Goal: Information Seeking & Learning: Learn about a topic

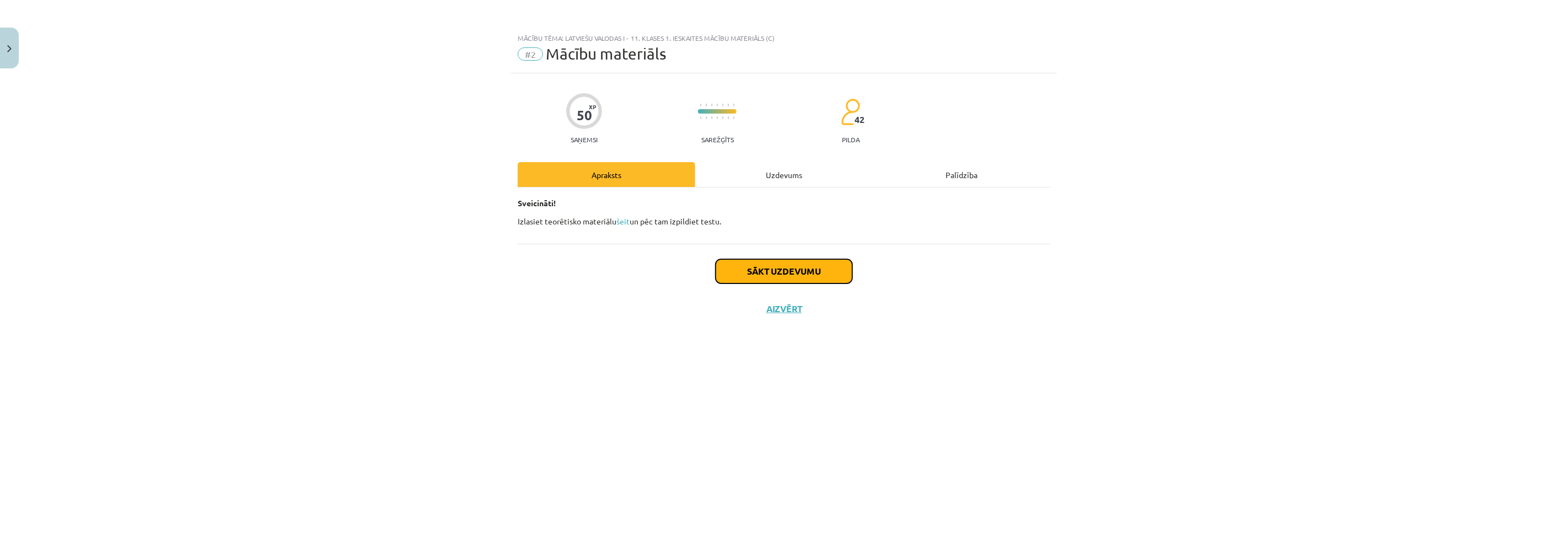
click at [762, 270] on button "Sākt uzdevumu" at bounding box center [784, 271] width 137 height 25
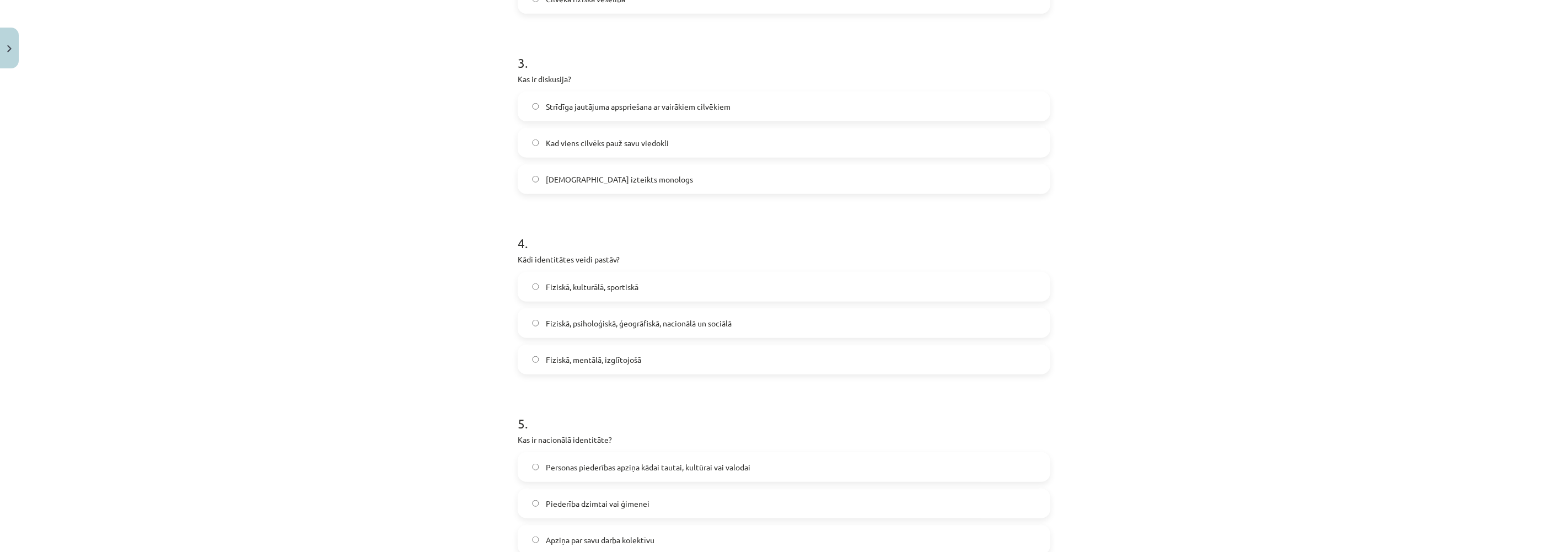
scroll to position [551, 0]
click at [531, 311] on label "Fiziskā, psiholoģiskā, ģeogrāfiskā, nacionālā un sociālā" at bounding box center [784, 316] width 530 height 28
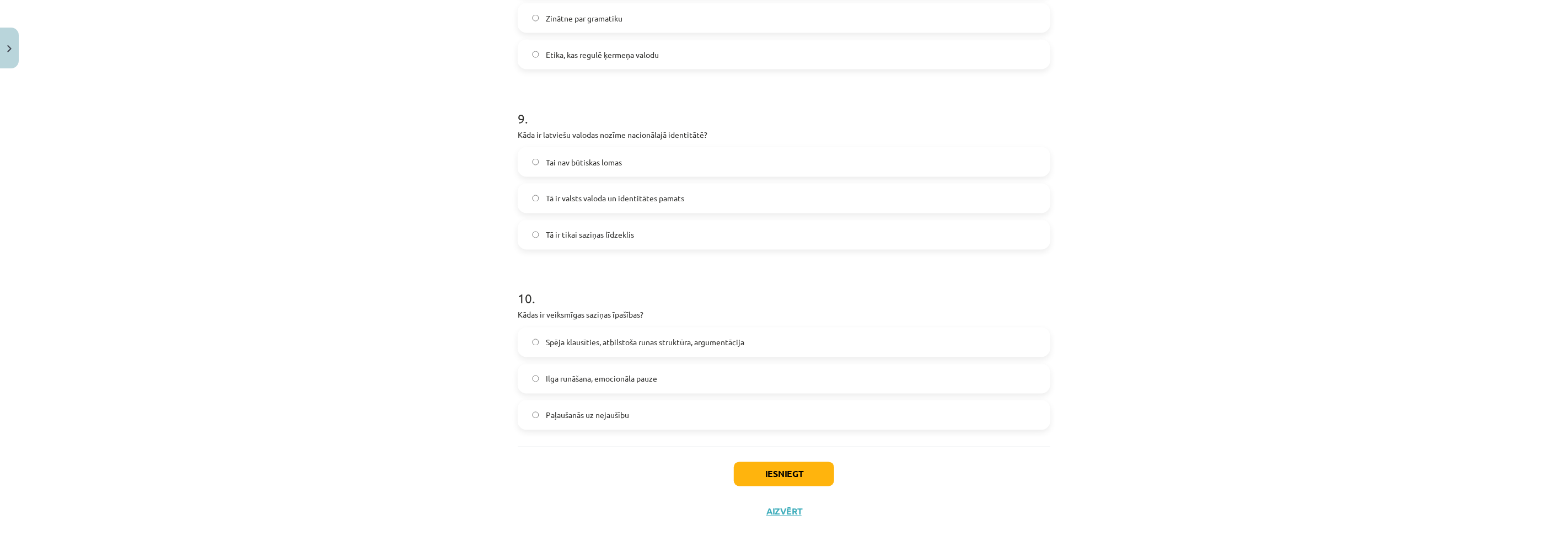
scroll to position [1576, 0]
click at [762, 465] on button "Iesniegt" at bounding box center [784, 469] width 100 height 25
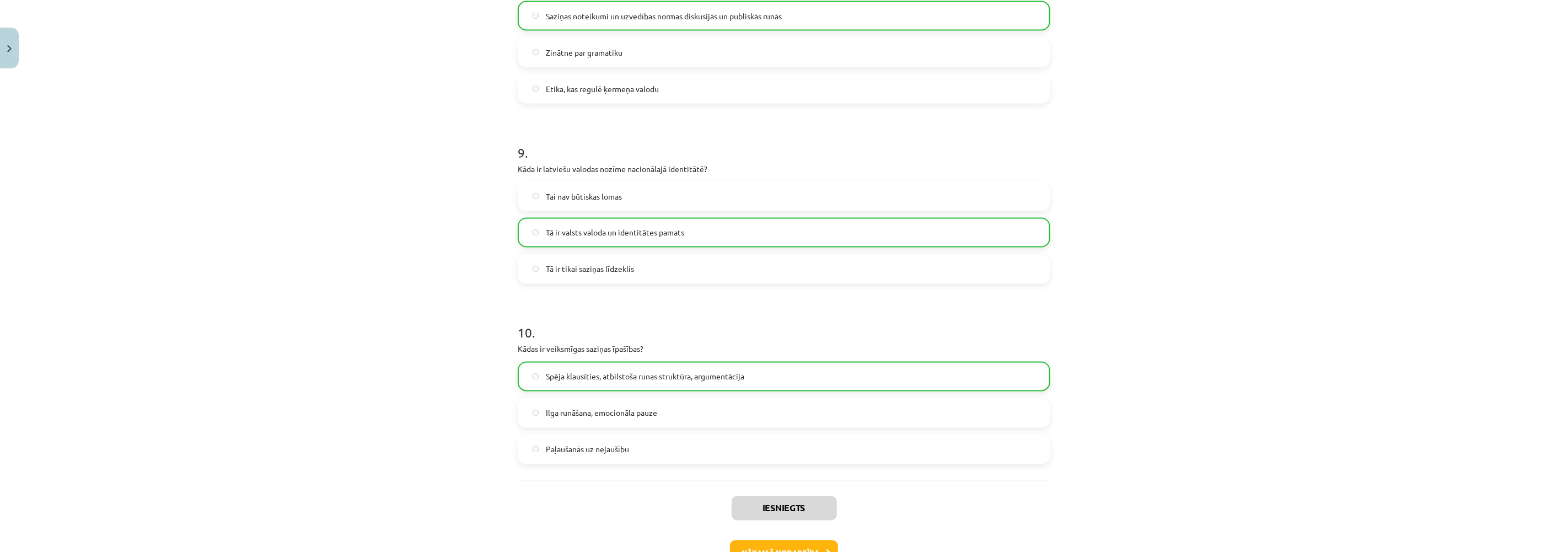
scroll to position [1612, 0]
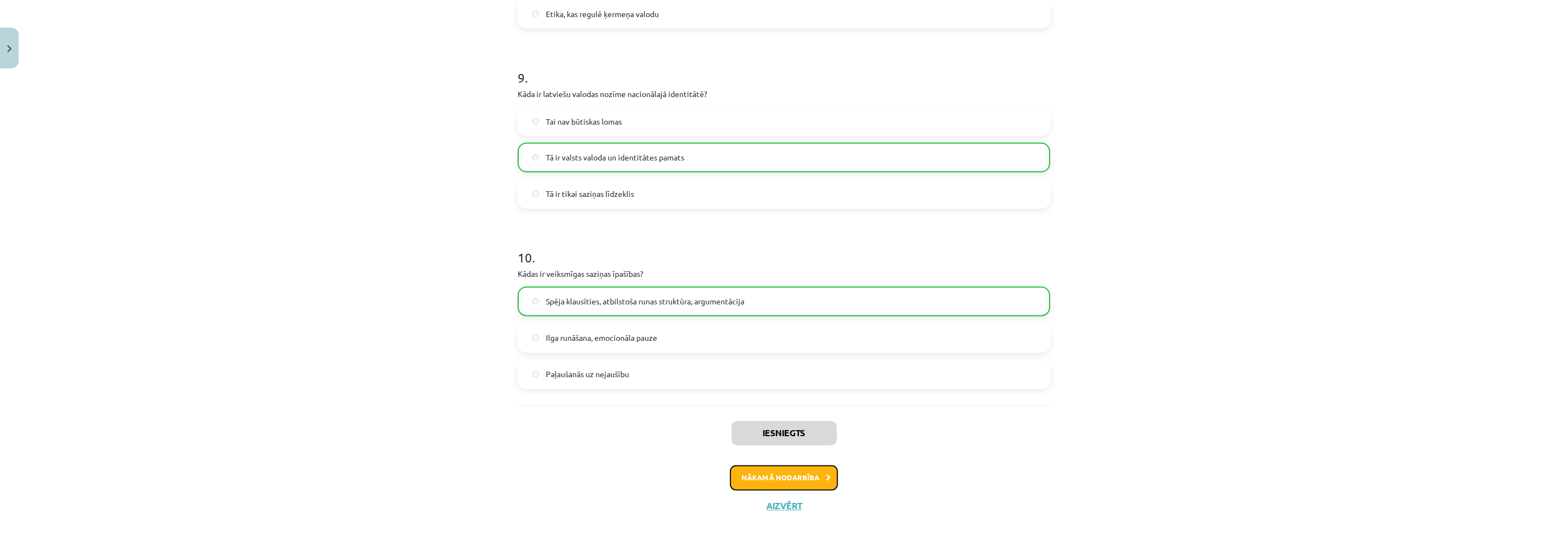
click at [794, 467] on button "Nākamā nodarbība" at bounding box center [784, 478] width 108 height 25
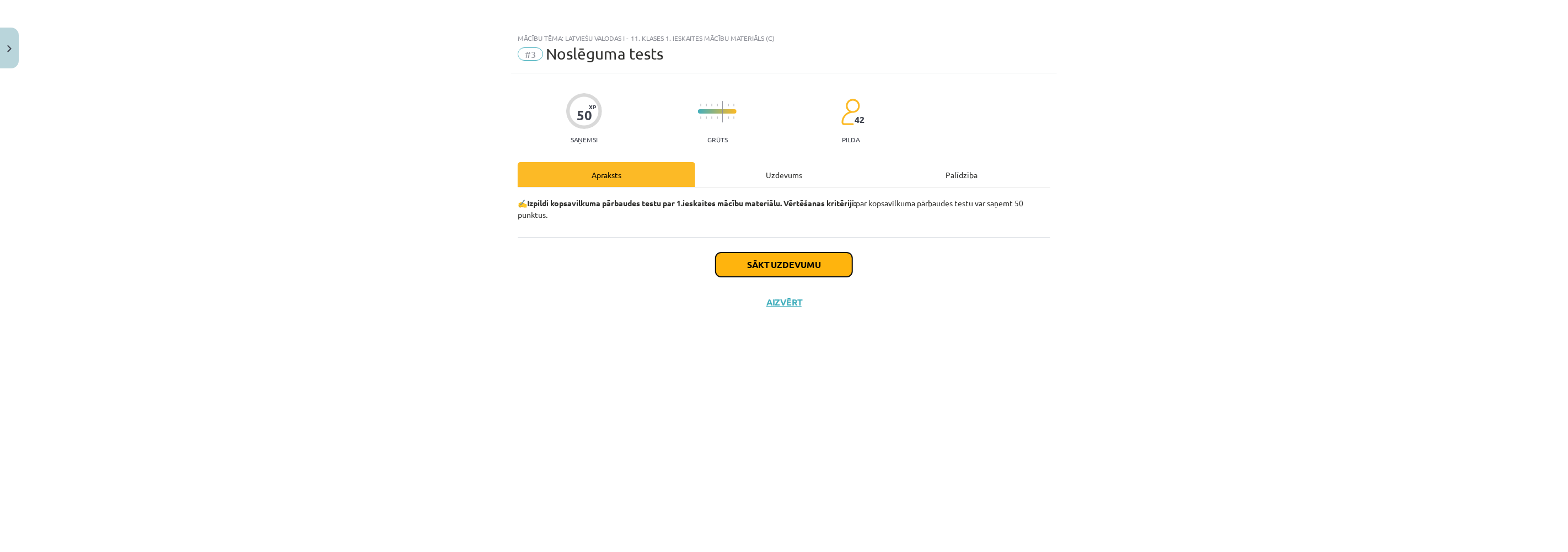
click at [787, 267] on button "Sākt uzdevumu" at bounding box center [784, 265] width 137 height 25
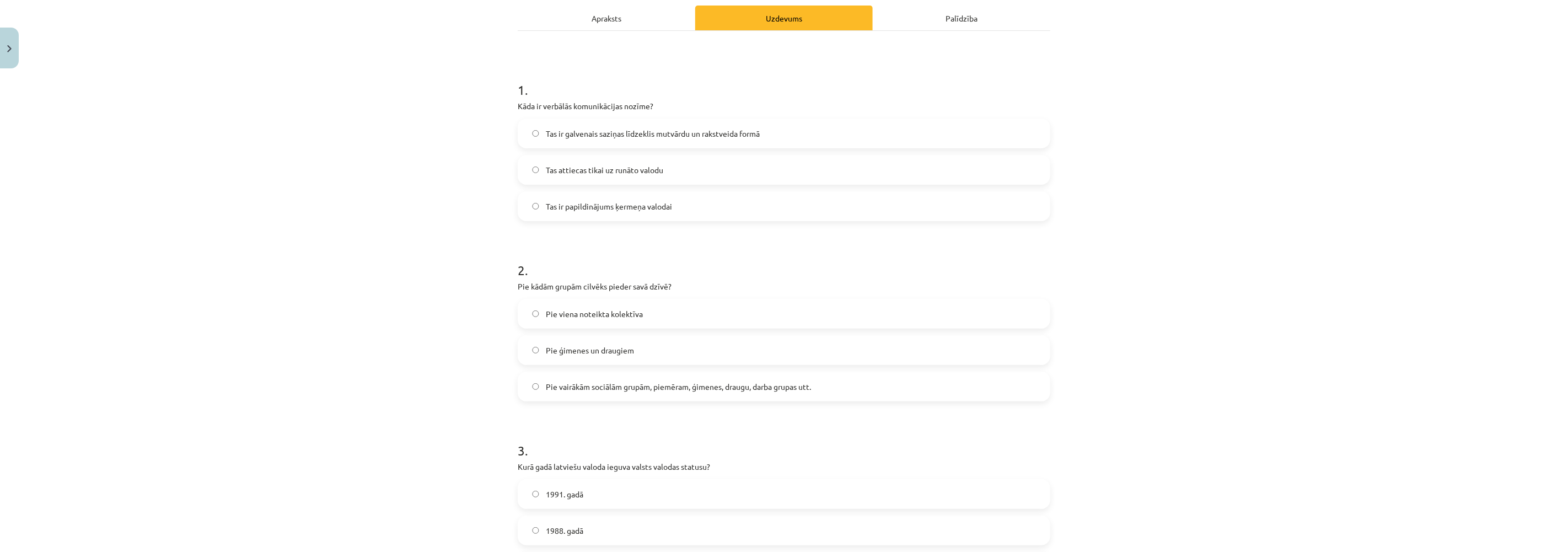
scroll to position [184, 0]
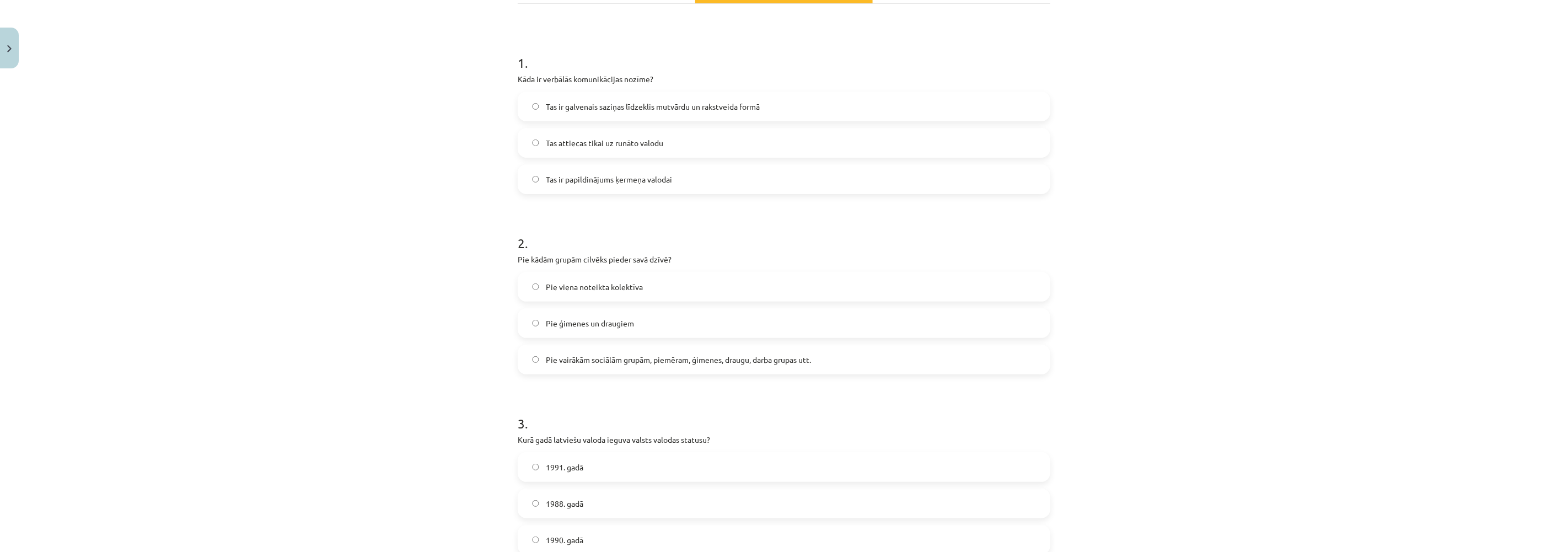
click at [528, 365] on label "Pie vairākām sociālām grupām, piemēram, ģimenes, draugu, darba grupas utt." at bounding box center [784, 360] width 530 height 28
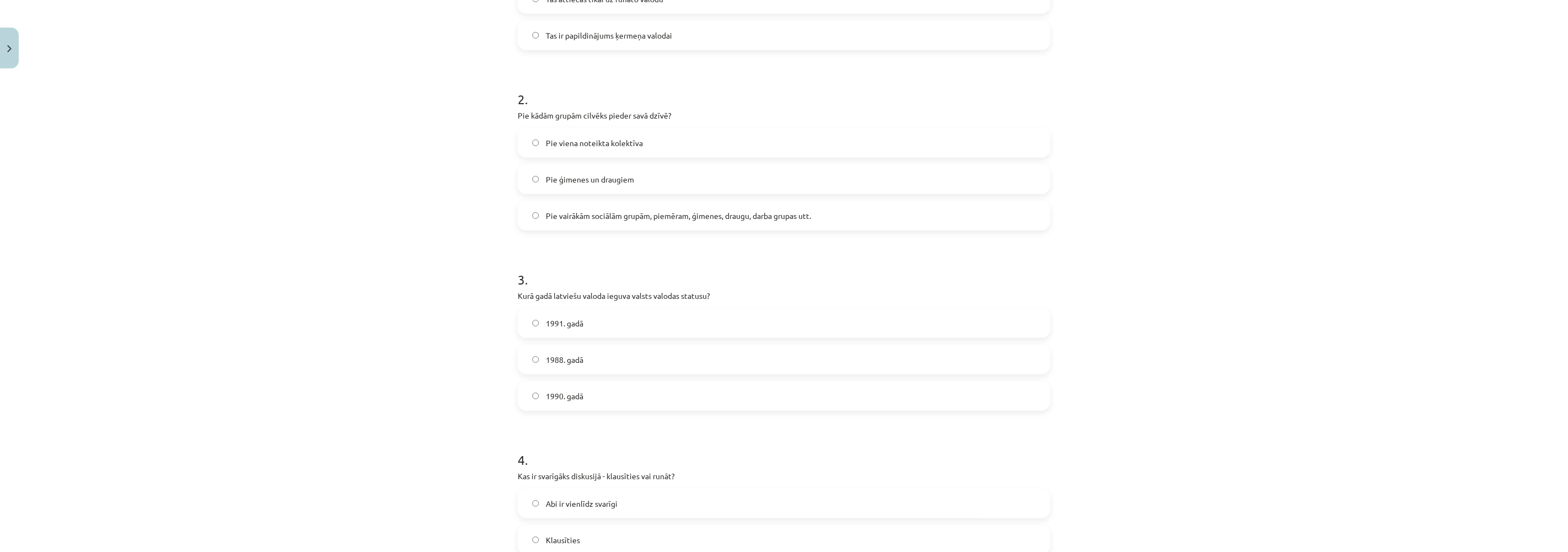
scroll to position [368, 0]
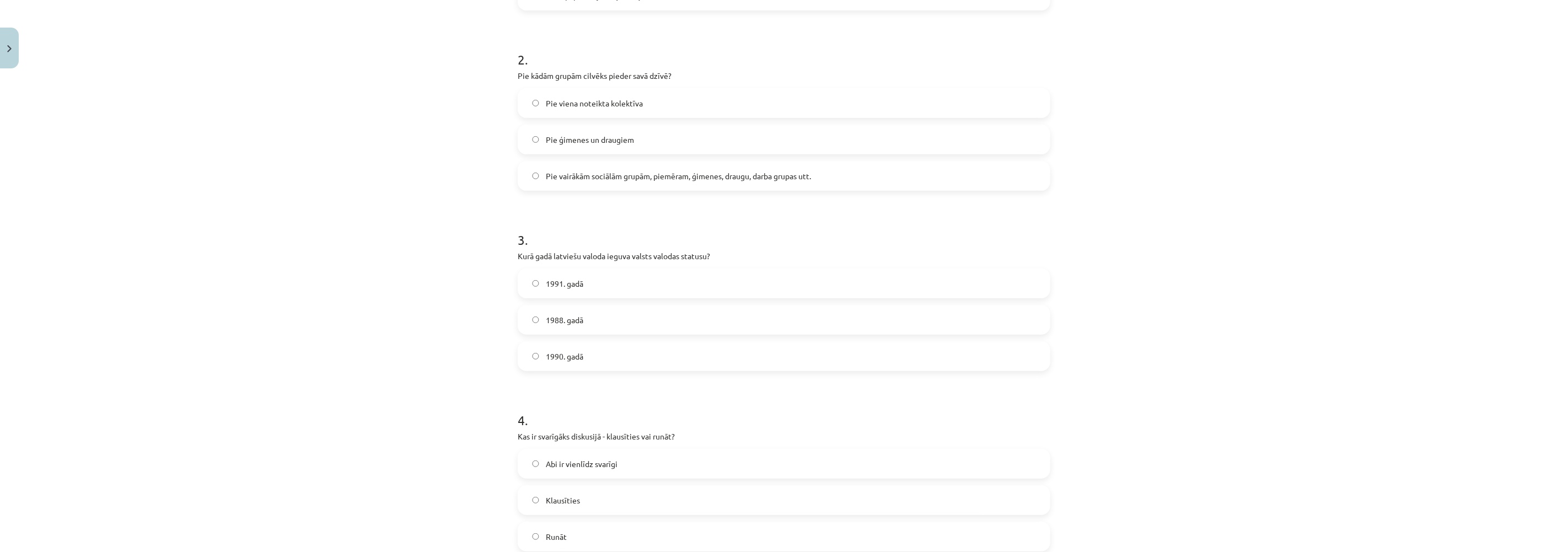
click at [525, 318] on label "1988. gadā" at bounding box center [784, 320] width 530 height 28
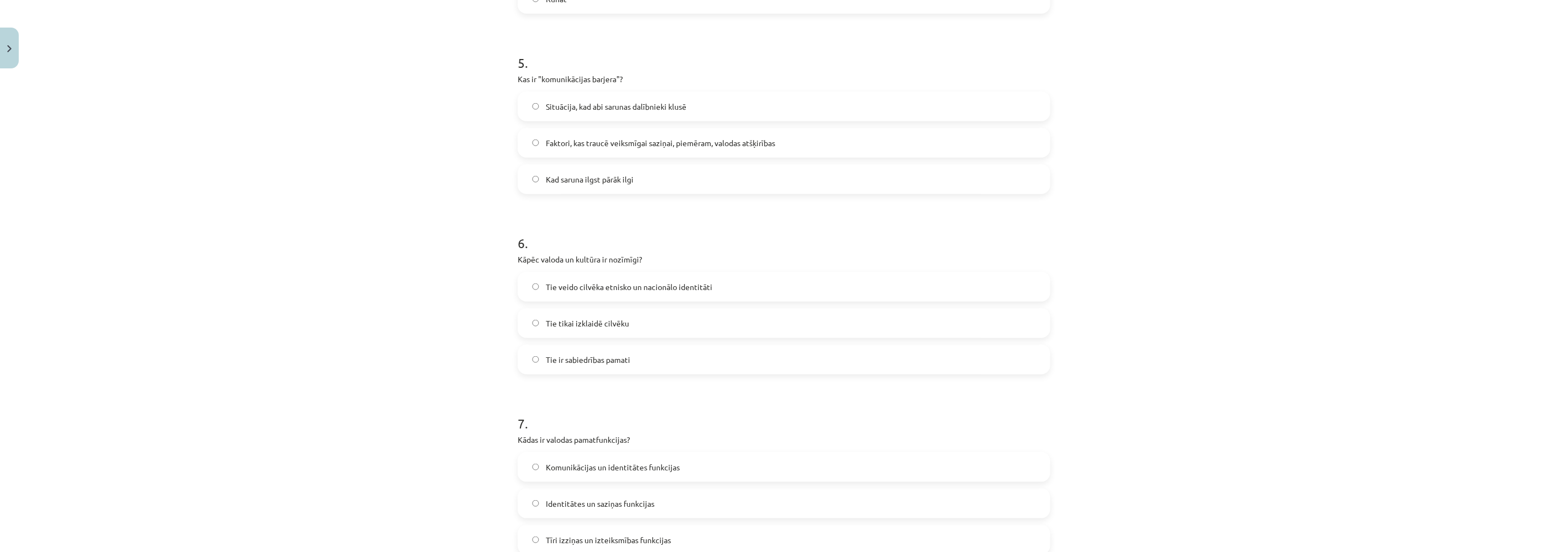
scroll to position [919, 0]
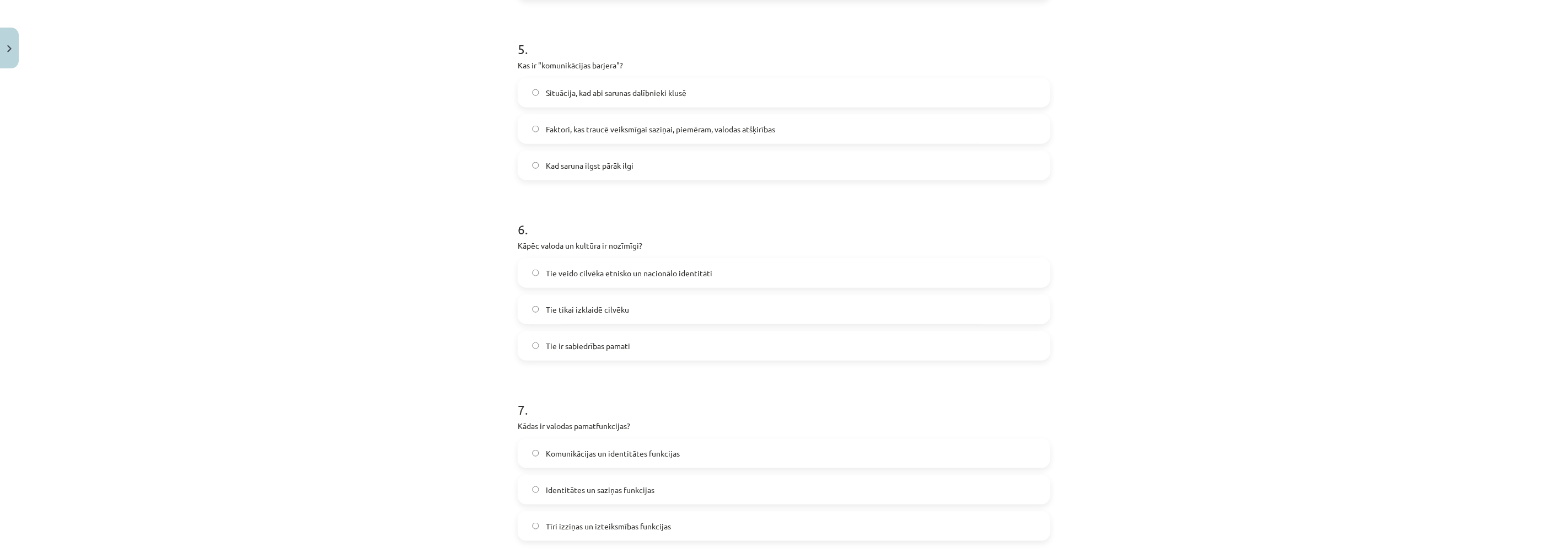
click at [527, 267] on label "Tie veido cilvēka etnisko un nacionālo identitāti" at bounding box center [784, 273] width 530 height 28
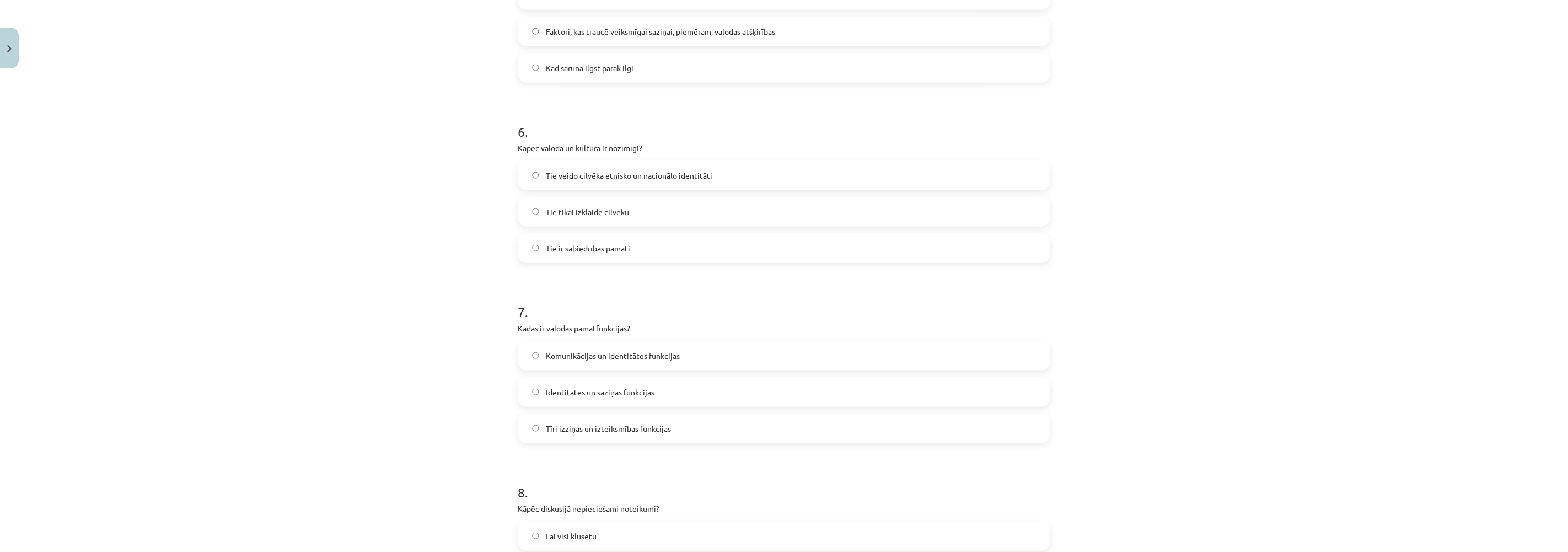
scroll to position [1103, 0]
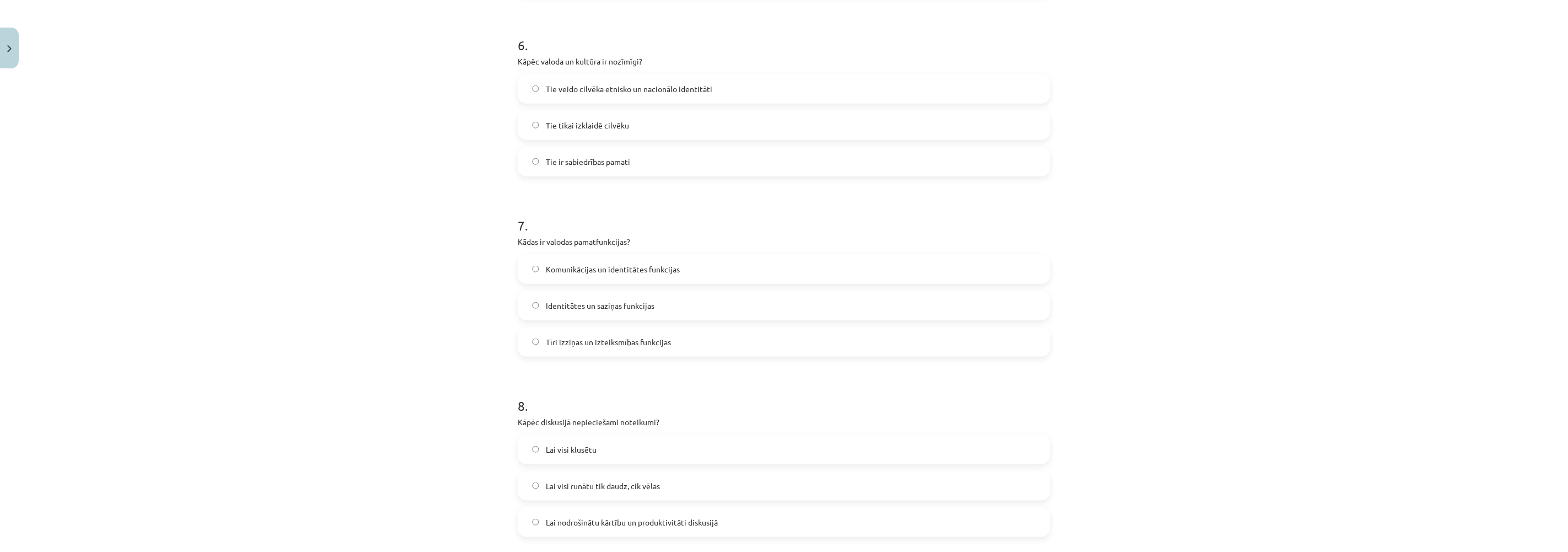
click at [532, 273] on label "Komunikācijas un identitātes funkcijas" at bounding box center [784, 269] width 530 height 28
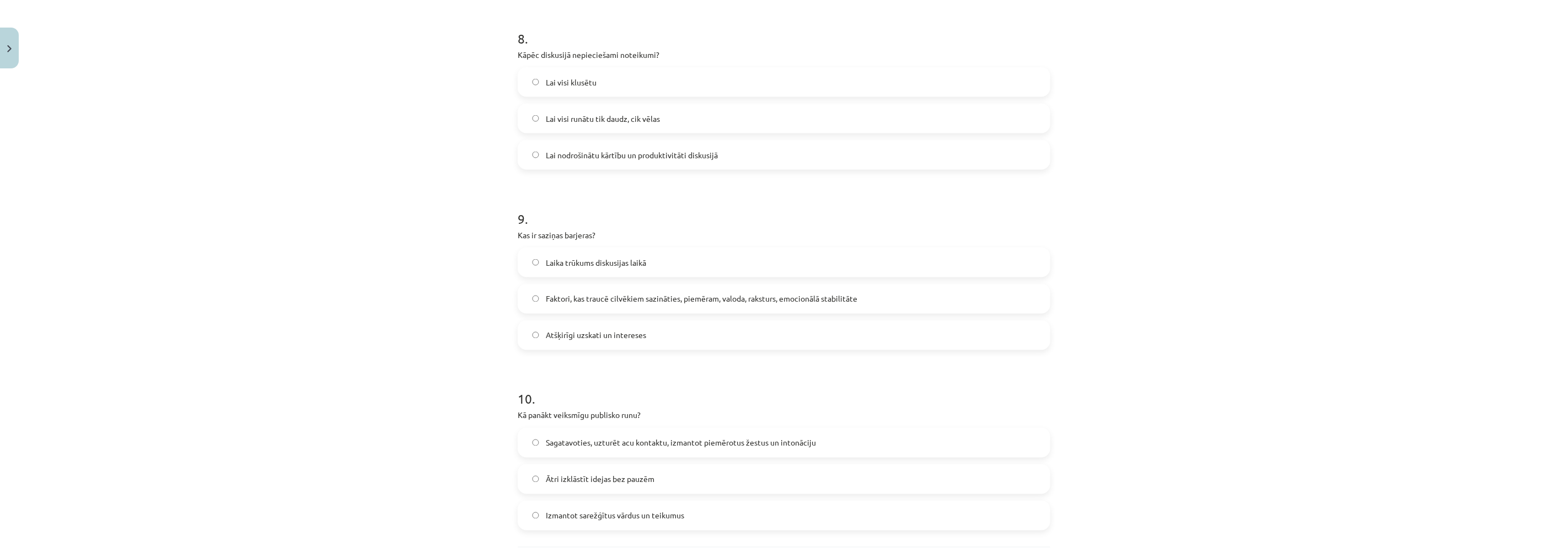
click at [525, 293] on label "Faktori, kas traucē cilvēkiem sazināties, piemēram, valoda, raksturs, emocionāl…" at bounding box center [784, 298] width 530 height 28
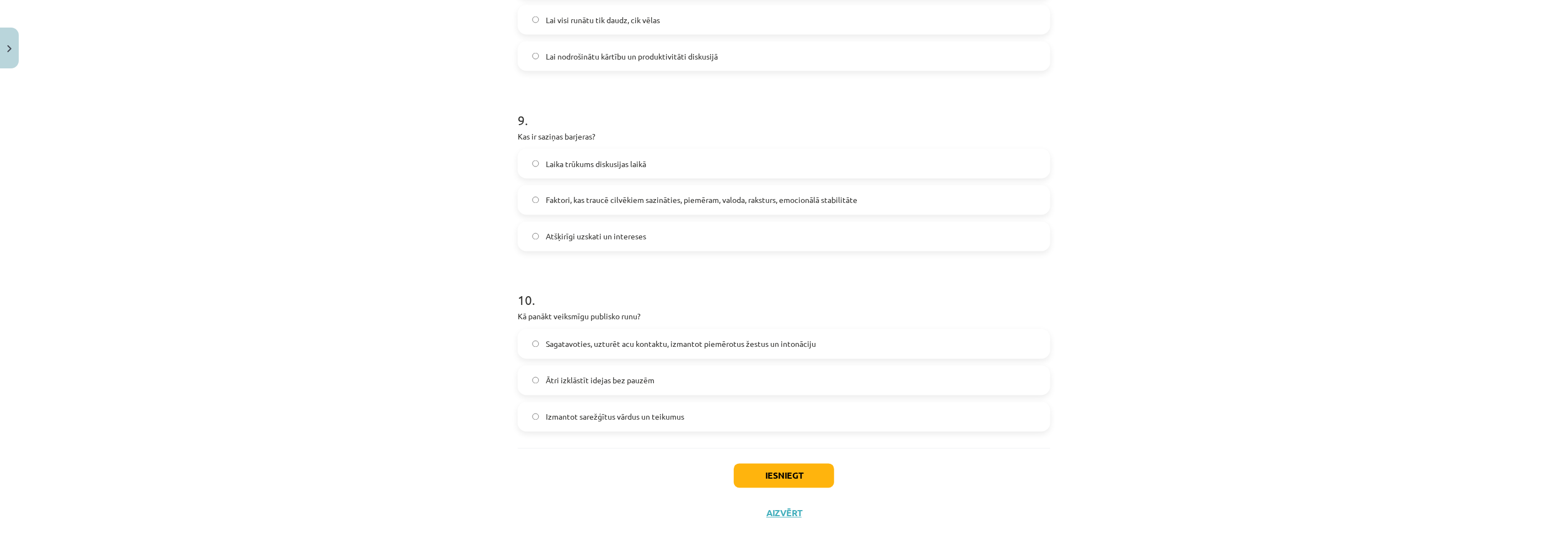
scroll to position [1576, 0]
click at [527, 331] on label "Sagatavoties, uzturēt acu kontaktu, izmantot piemērotus žestus un intonāciju" at bounding box center [784, 337] width 530 height 28
click at [781, 471] on button "Iesniegt" at bounding box center [784, 469] width 100 height 25
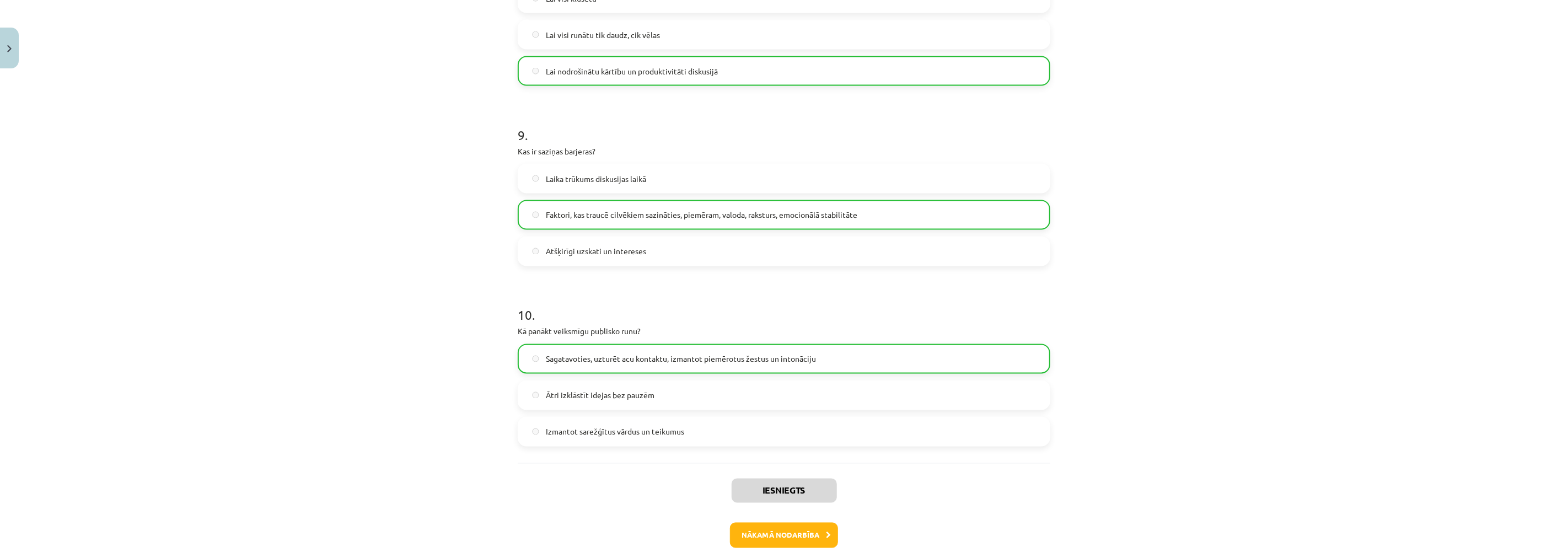
scroll to position [1612, 0]
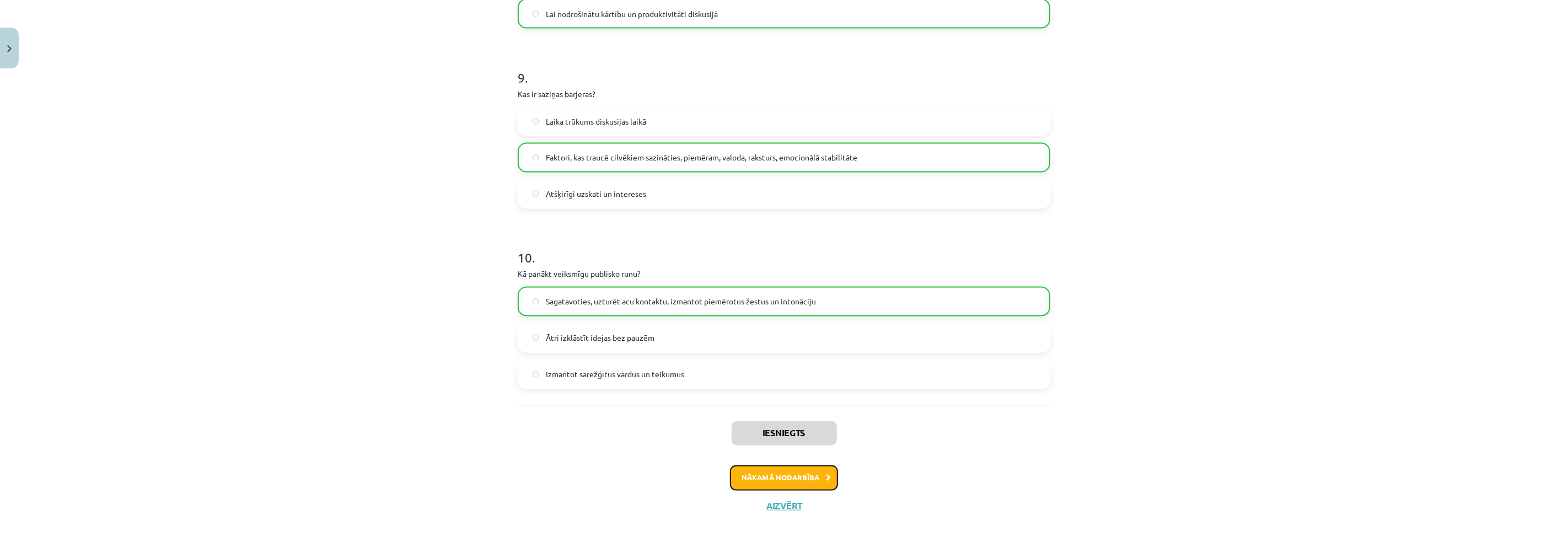
click at [764, 477] on button "Nākamā nodarbība" at bounding box center [784, 478] width 108 height 25
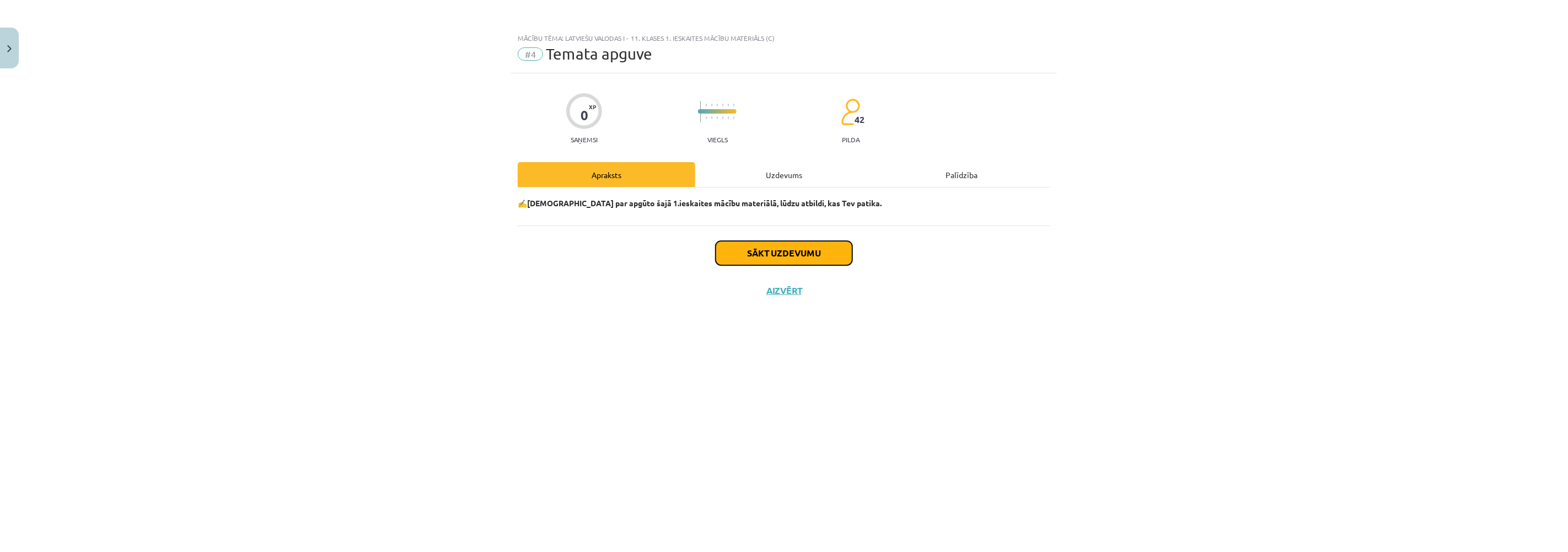
click at [782, 244] on button "Sākt uzdevumu" at bounding box center [784, 253] width 137 height 25
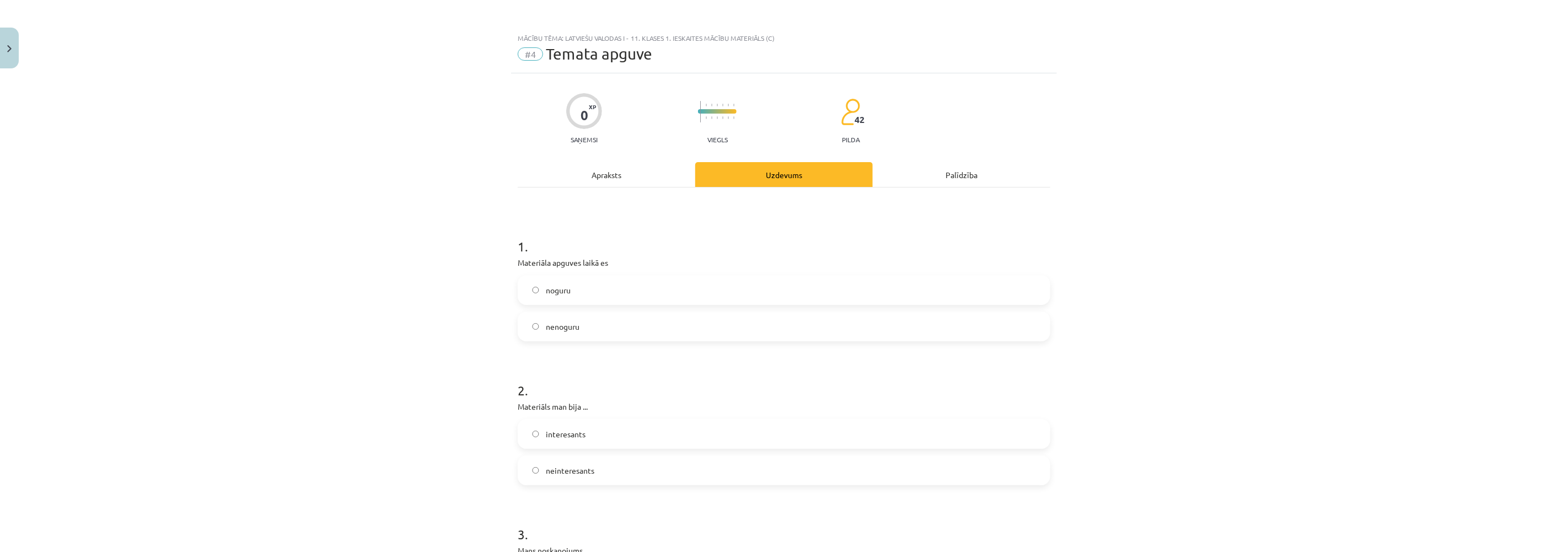
click at [524, 439] on label "interesants" at bounding box center [784, 434] width 530 height 28
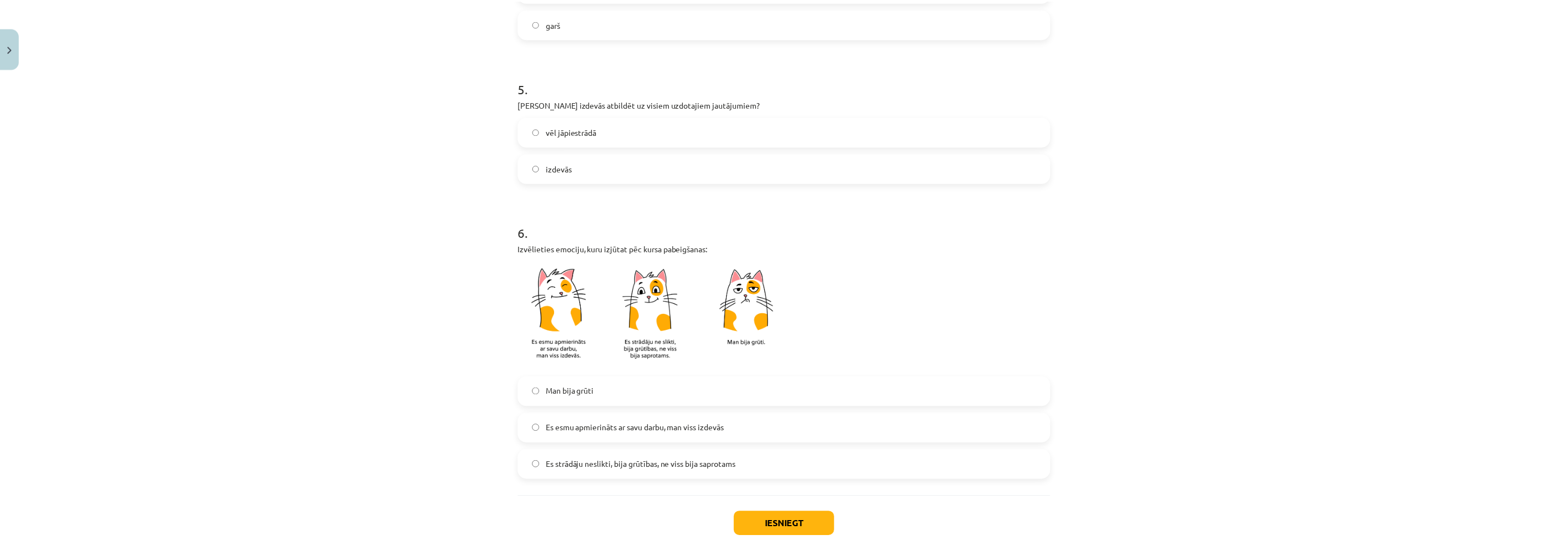
scroll to position [739, 0]
drag, startPoint x: 542, startPoint y: 427, endPoint x: 550, endPoint y: 431, distance: 8.9
click at [541, 427] on label "Es esmu apmierināts ar savu darbu, man viss izdevās" at bounding box center [789, 428] width 534 height 28
click at [782, 527] on button "Iesniegt" at bounding box center [789, 524] width 101 height 25
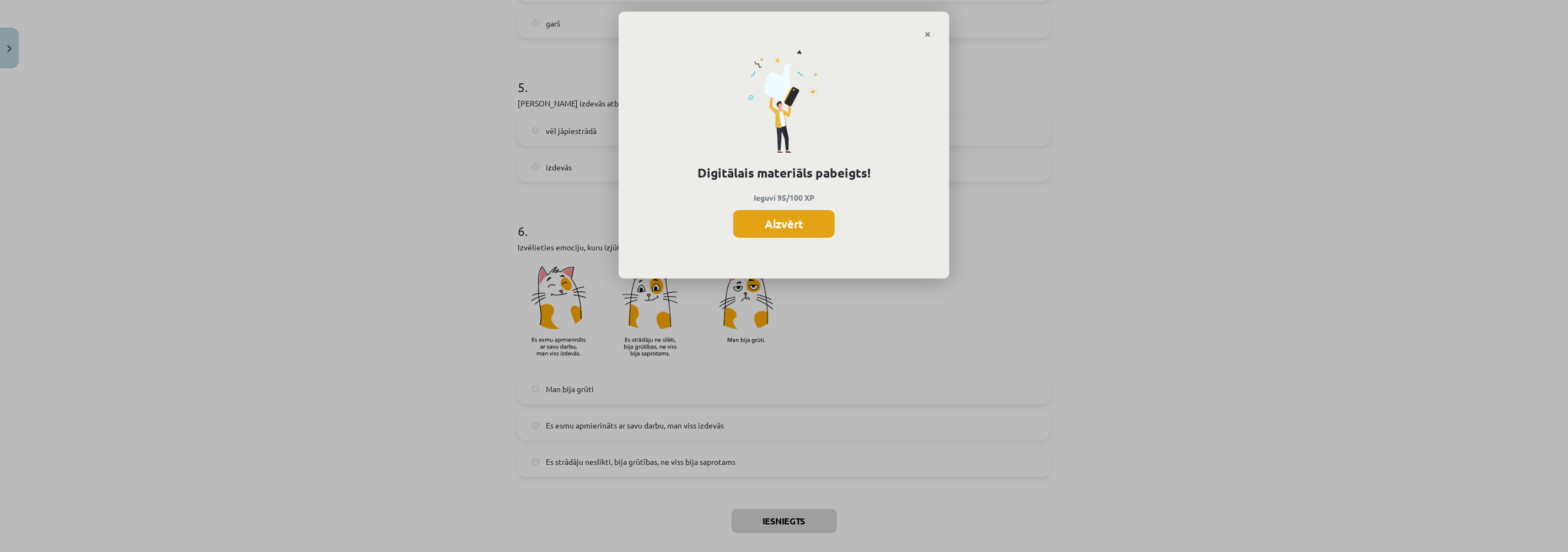
click at [773, 228] on button "Aizvērt" at bounding box center [784, 224] width 102 height 28
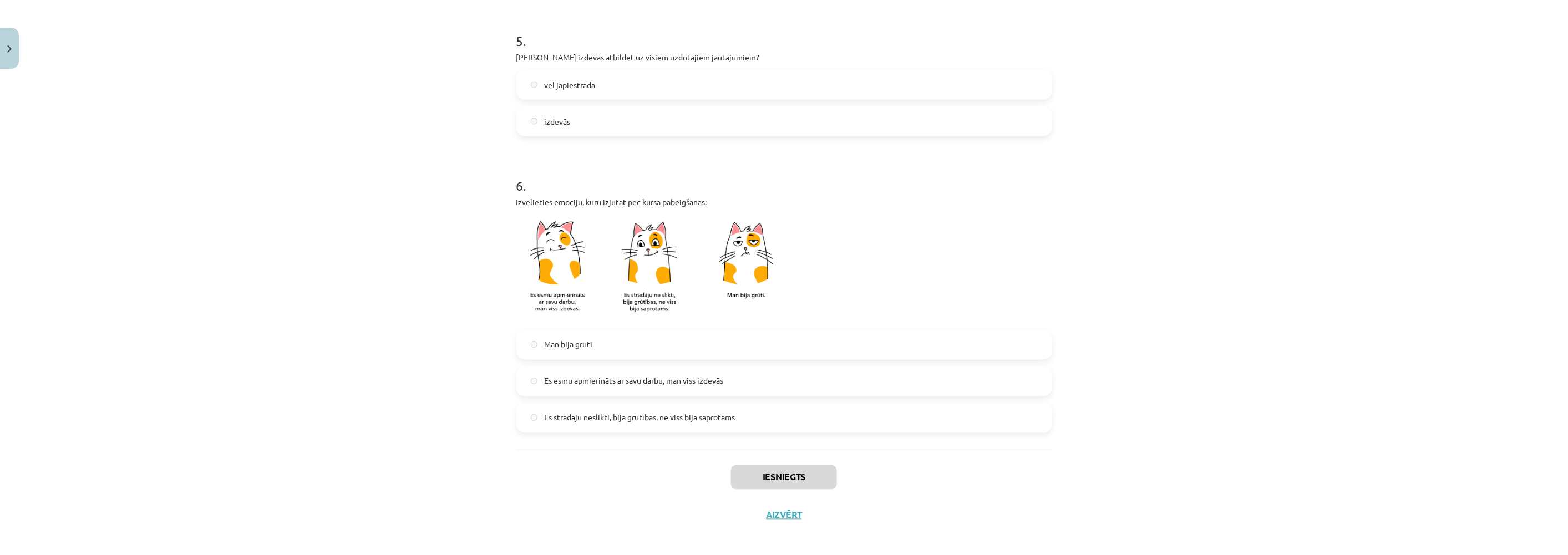
scroll to position [792, 0]
click at [784, 510] on button "Aizvērt" at bounding box center [784, 509] width 42 height 11
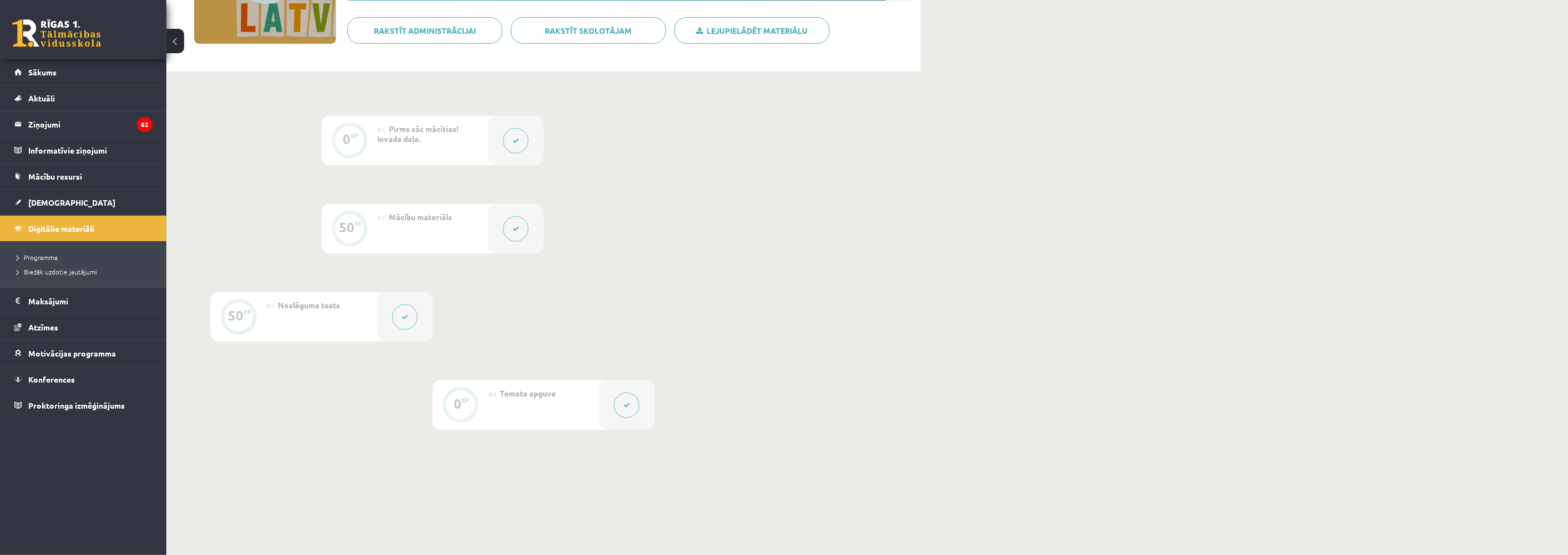
scroll to position [185, 0]
click at [69, 355] on span "Motivācijas programma" at bounding box center [72, 353] width 87 height 10
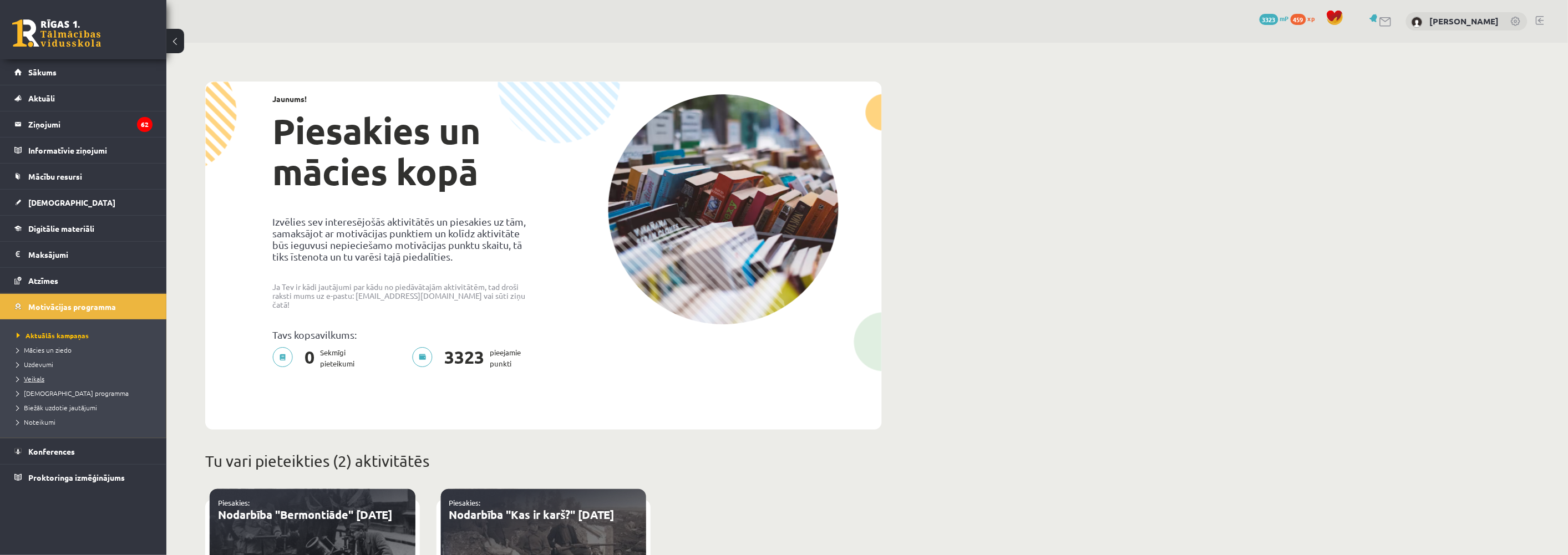
click at [35, 378] on span "Veikals" at bounding box center [30, 379] width 28 height 9
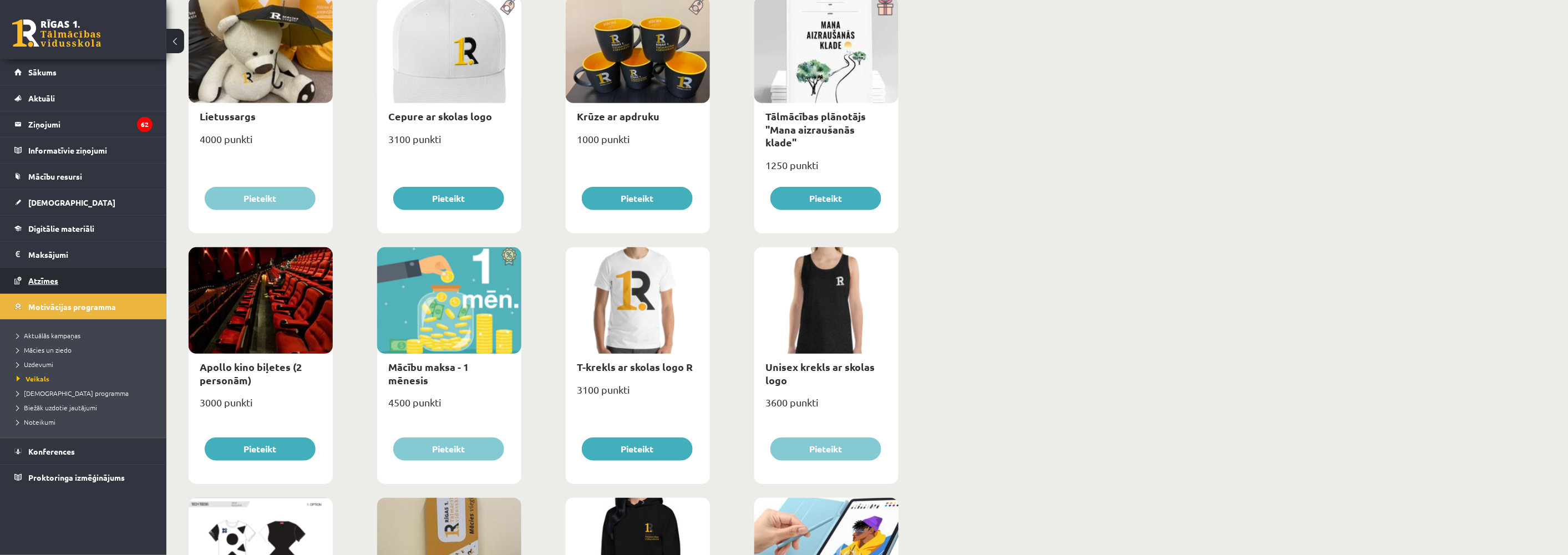
scroll to position [185, 0]
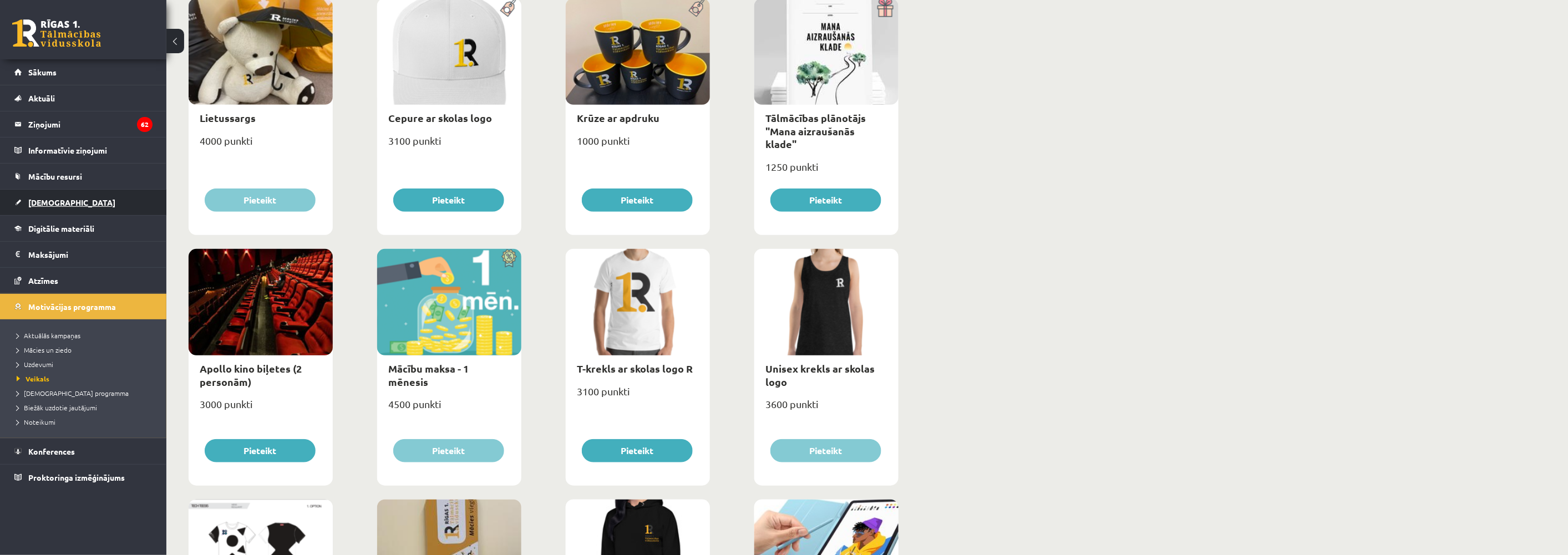
click at [31, 192] on link "[DEMOGRAPHIC_DATA]" at bounding box center [83, 202] width 138 height 25
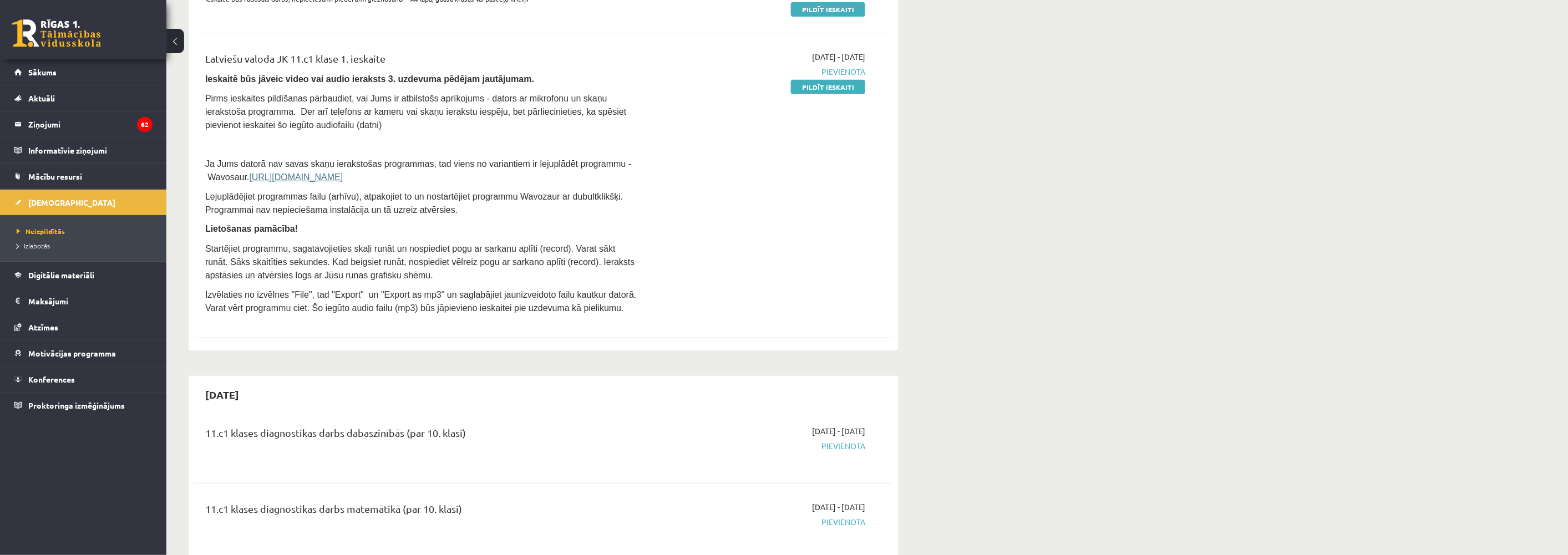
scroll to position [185, 0]
